Goal: Task Accomplishment & Management: Use online tool/utility

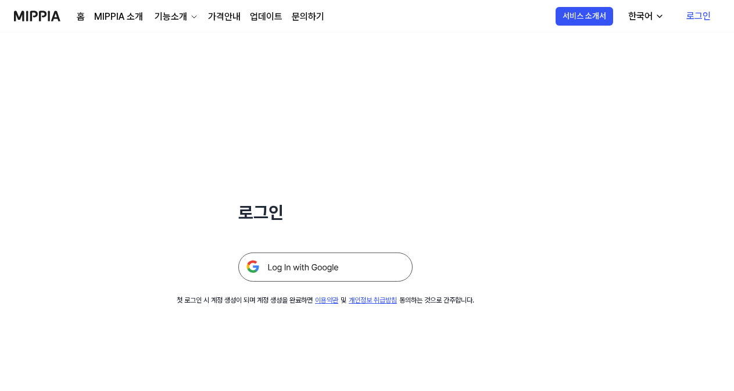
click at [381, 262] on img at bounding box center [325, 266] width 174 height 29
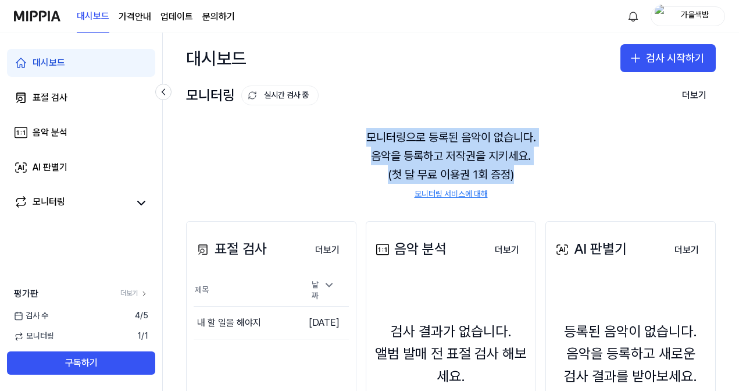
drag, startPoint x: 442, startPoint y: 159, endPoint x: 312, endPoint y: 136, distance: 132.2
click at [312, 136] on div "모니터링으로 등록된 음악이 없습니다. 음악을 등록하고 저작권을 지키세요. (첫 달 무료 이용권 1회 증정) 모니터링 서비스에 대해" at bounding box center [451, 164] width 530 height 100
drag, startPoint x: 312, startPoint y: 136, endPoint x: 532, endPoint y: 175, distance: 223.7
click at [532, 175] on div "모니터링으로 등록된 음악이 없습니다. 음악을 등록하고 저작권을 지키세요. (첫 달 무료 이용권 1회 증정) 모니터링 서비스에 대해" at bounding box center [451, 164] width 530 height 100
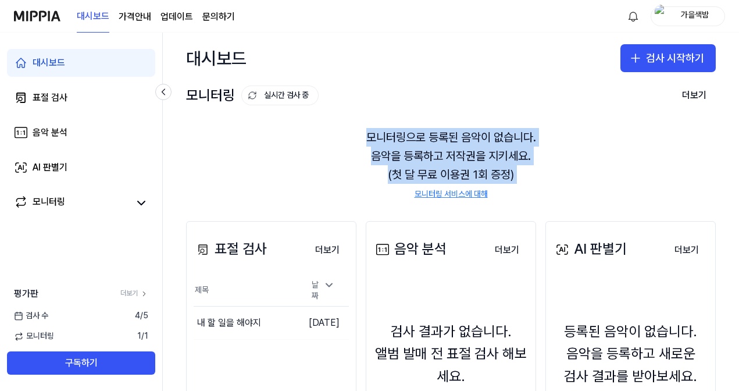
click at [532, 175] on div "모니터링으로 등록된 음악이 없습니다. 음악을 등록하고 저작권을 지키세요. (첫 달 무료 이용권 1회 증정) 모니터링 서비스에 대해" at bounding box center [451, 164] width 530 height 100
drag, startPoint x: 460, startPoint y: 163, endPoint x: 353, endPoint y: 137, distance: 110.0
click at [353, 137] on div "모니터링으로 등록된 음악이 없습니다. 음악을 등록하고 저작권을 지키세요. (첫 달 무료 이용권 1회 증정) 모니터링 서비스에 대해" at bounding box center [451, 164] width 530 height 100
